Goal: Transaction & Acquisition: Book appointment/travel/reservation

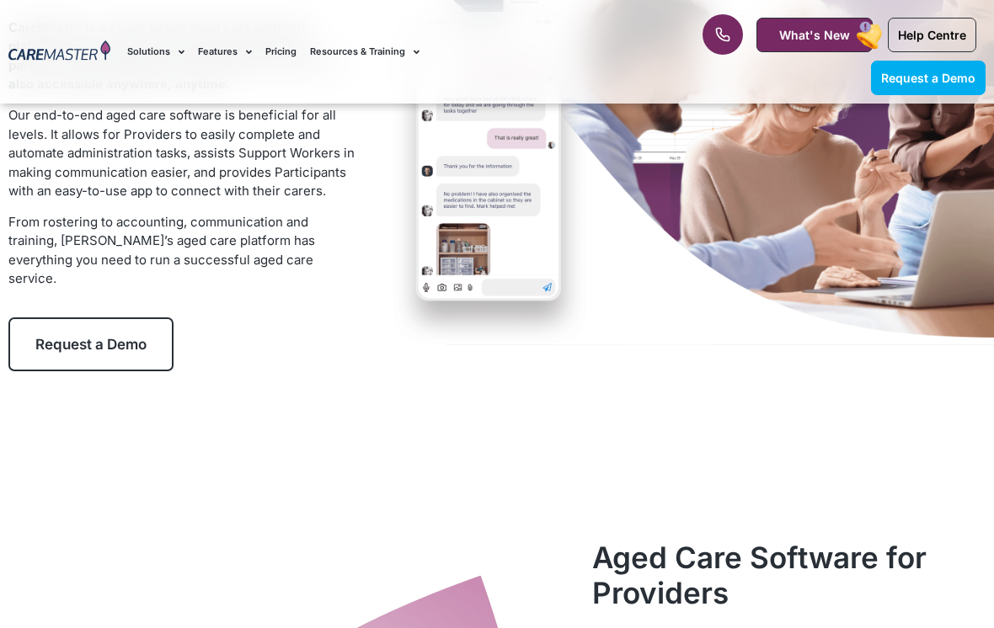
scroll to position [261, 0]
click at [74, 342] on link "Request a Demo" at bounding box center [90, 344] width 165 height 54
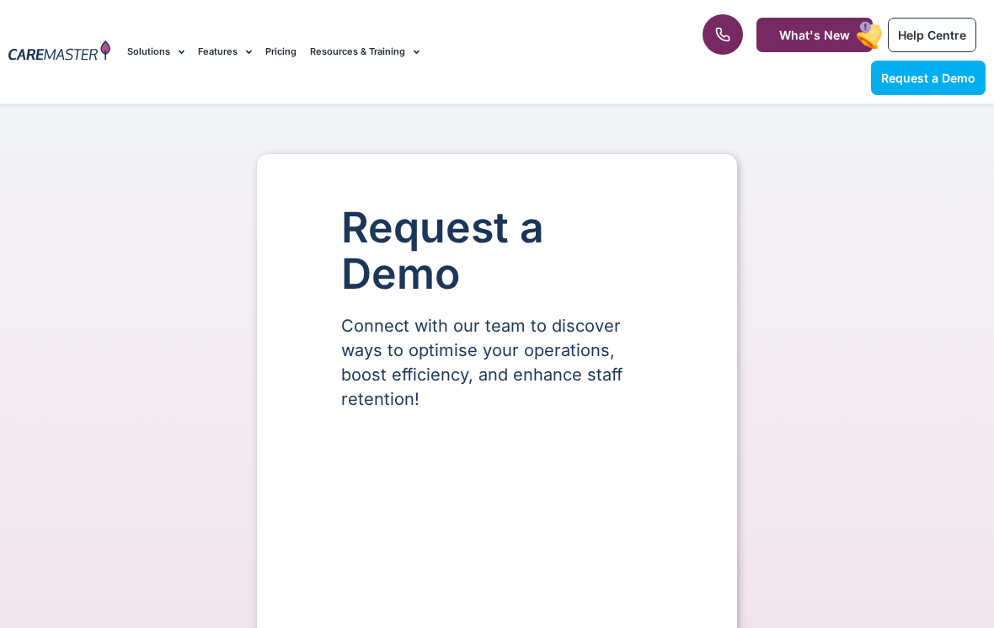
select select "**"
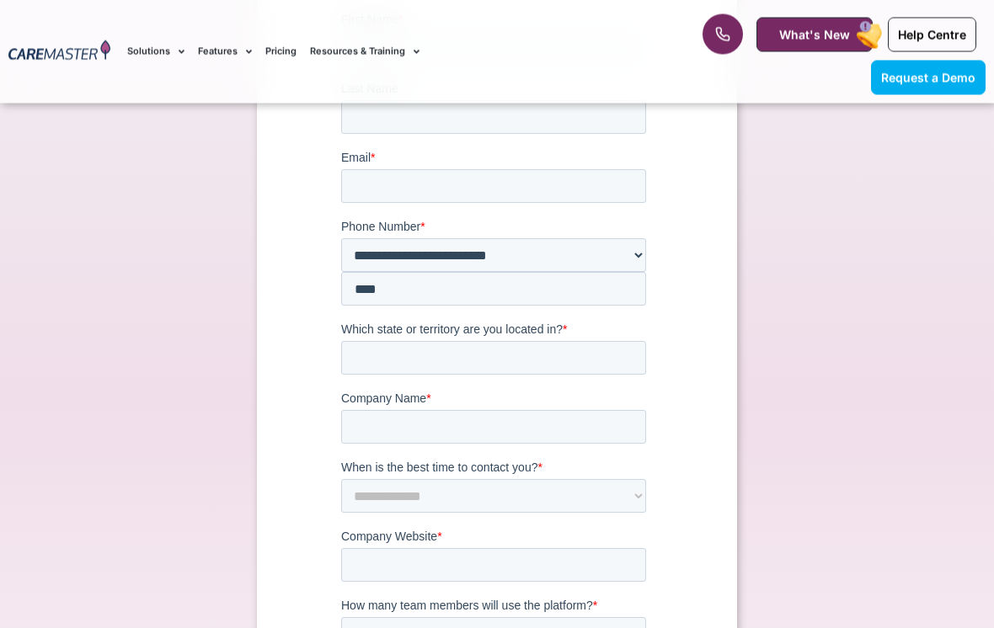
scroll to position [430, 0]
